Goal: Transaction & Acquisition: Download file/media

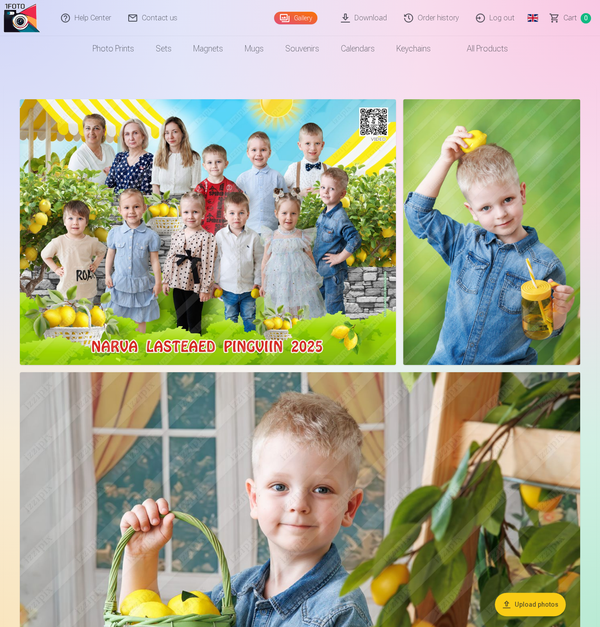
click at [445, 18] on link "Order history" at bounding box center [432, 18] width 72 height 36
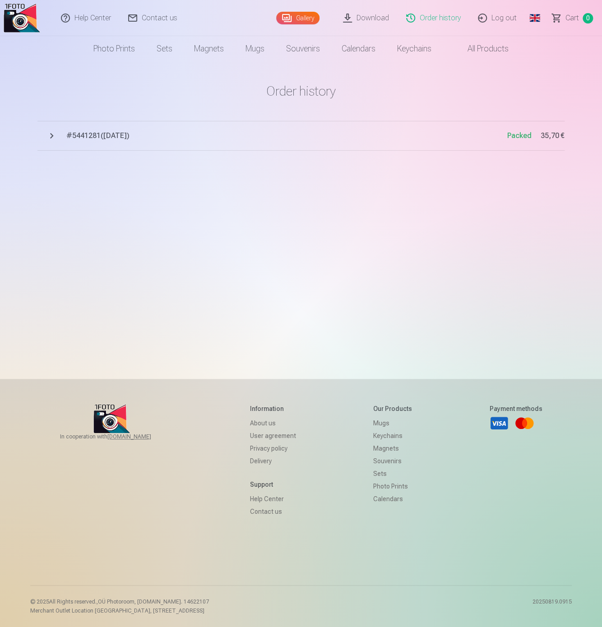
click at [135, 141] on span "# 5441281 ( [DATE] )" at bounding box center [286, 135] width 441 height 11
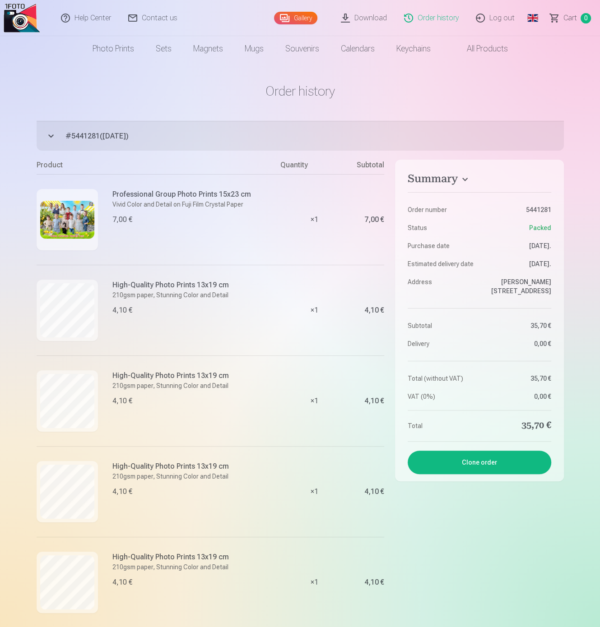
click at [375, 13] on link "Download" at bounding box center [364, 18] width 63 height 36
